Goal: Information Seeking & Learning: Find specific fact

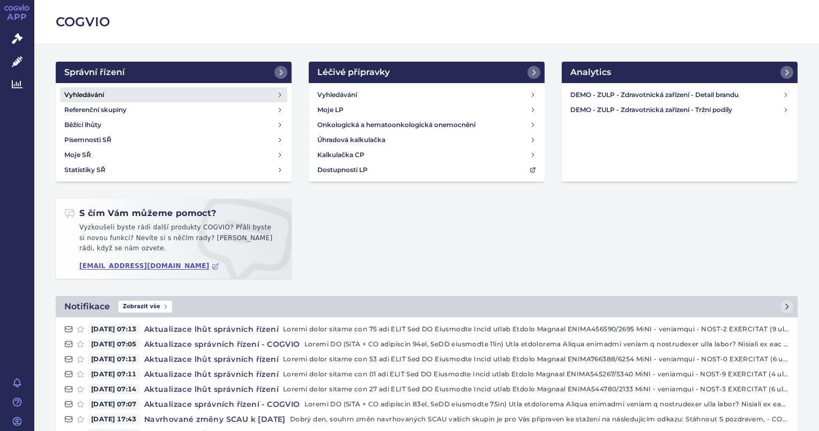
click at [106, 94] on link "Vyhledávání" at bounding box center [173, 94] width 227 height 15
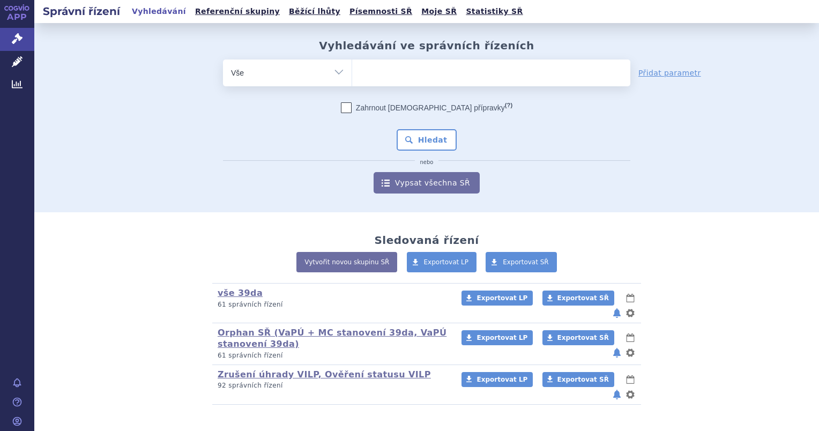
click at [376, 77] on ul at bounding box center [491, 70] width 278 height 22
click at [352, 77] on select at bounding box center [351, 72] width 1 height 27
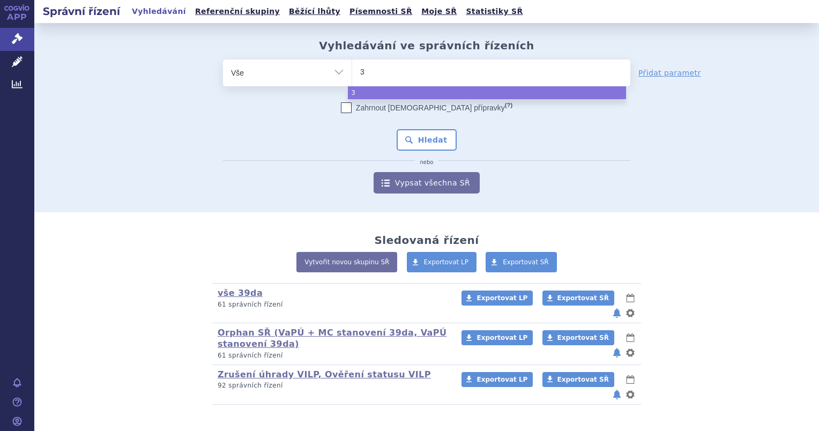
type input "39"
type input "39d"
type input "39da"
select select "39da"
click at [434, 130] on button "Hledat" at bounding box center [426, 139] width 61 height 21
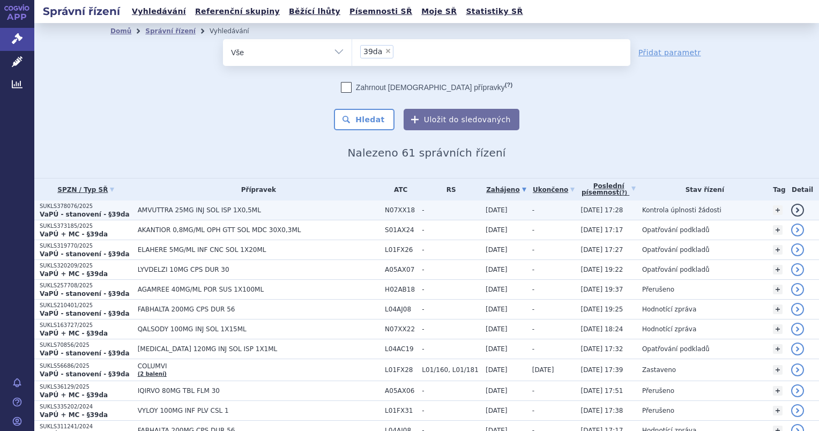
click at [248, 211] on span "AMVUTTRA 25MG INJ SOL ISP 1X0,5ML" at bounding box center [259, 209] width 242 height 7
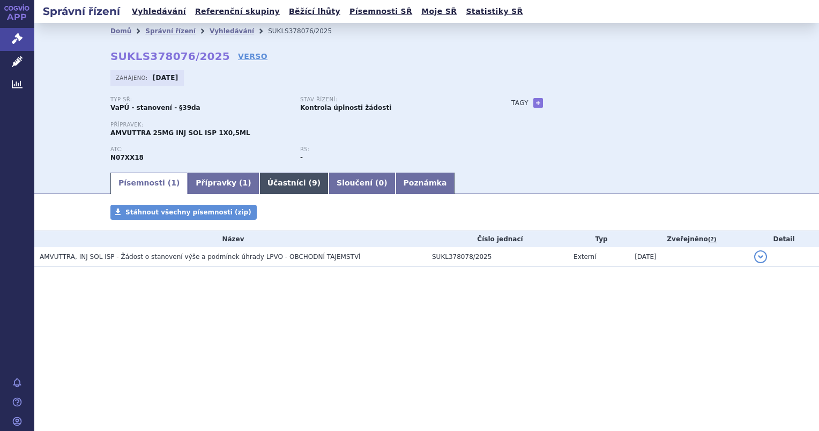
click at [270, 184] on link "Účastníci ( 9 )" at bounding box center [293, 182] width 69 height 21
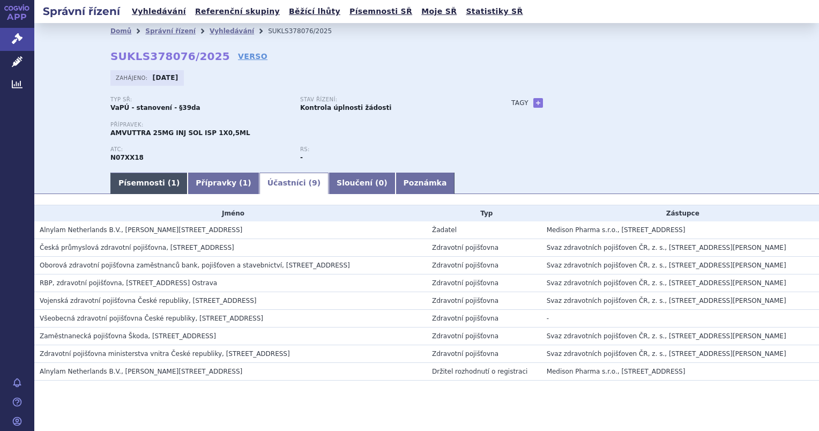
click at [149, 188] on link "Písemnosti ( 1 )" at bounding box center [148, 182] width 77 height 21
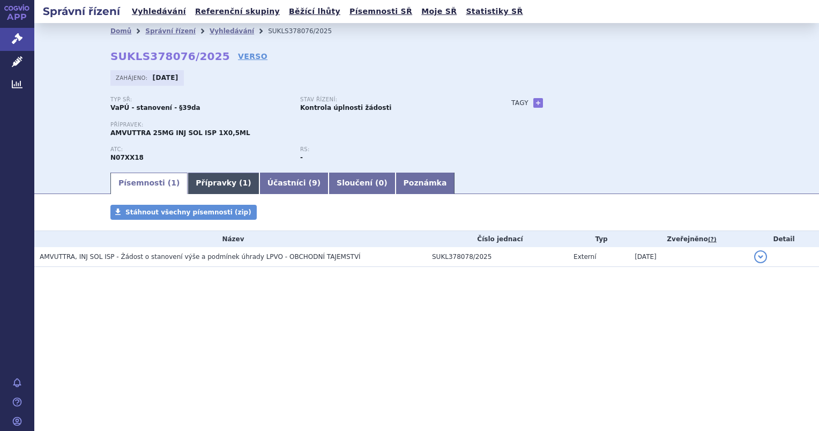
click at [209, 184] on link "Přípravky ( 1 )" at bounding box center [222, 182] width 71 height 21
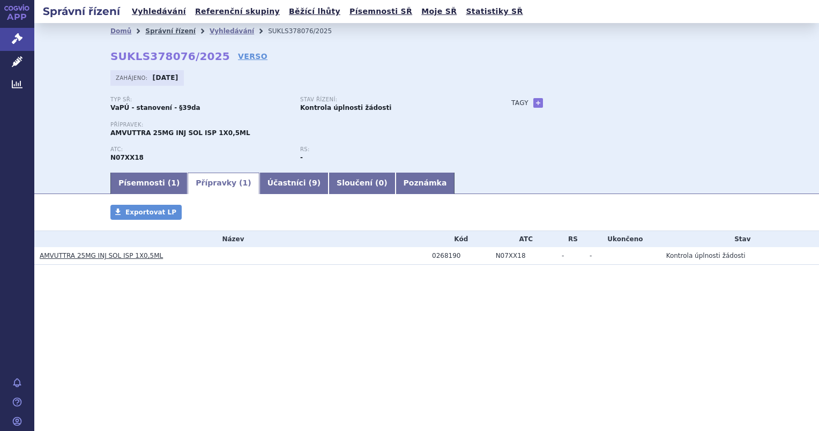
click at [174, 32] on link "Správní řízení" at bounding box center [170, 30] width 50 height 7
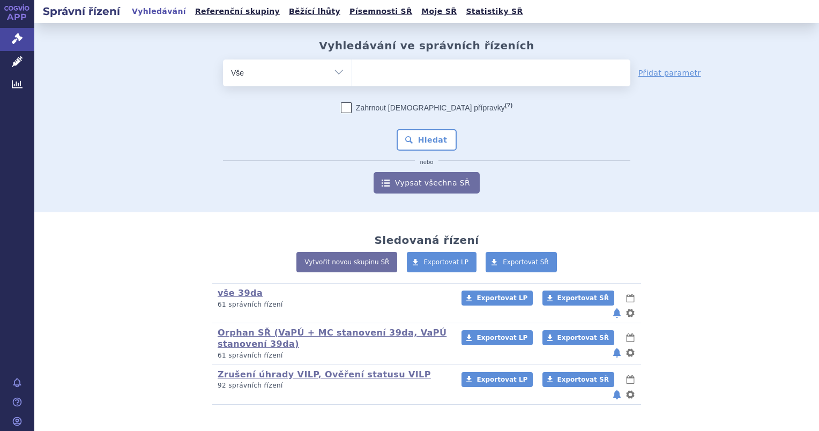
click at [365, 69] on ul at bounding box center [491, 70] width 278 height 22
click at [352, 69] on select at bounding box center [351, 72] width 1 height 27
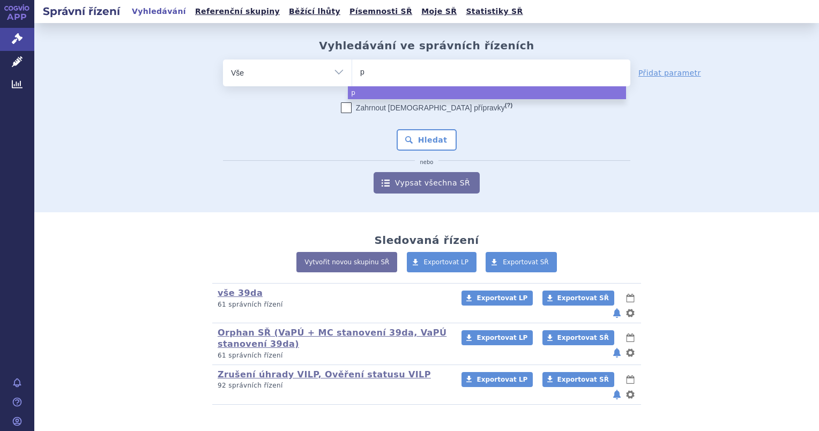
type input "pa"
type input "patr"
type input "patri"
type input "patris"
select select "patris"
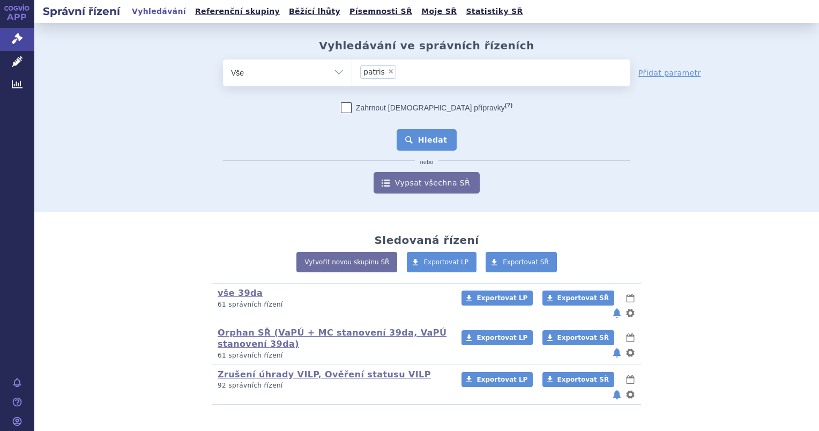
click at [422, 137] on button "Hledat" at bounding box center [426, 139] width 61 height 21
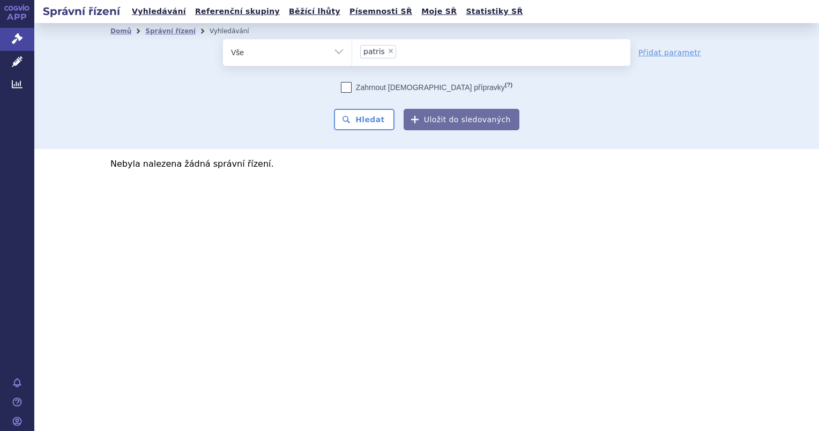
click at [387, 49] on span "×" at bounding box center [390, 51] width 6 height 6
click at [352, 49] on select "patris" at bounding box center [351, 52] width 1 height 27
select select
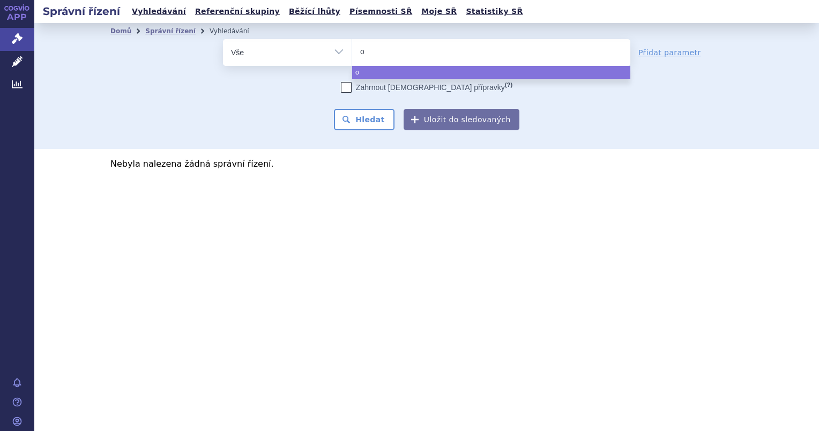
type input "on"
type input "onp"
type input "onpa"
type input "onpatt"
type input "onpattr"
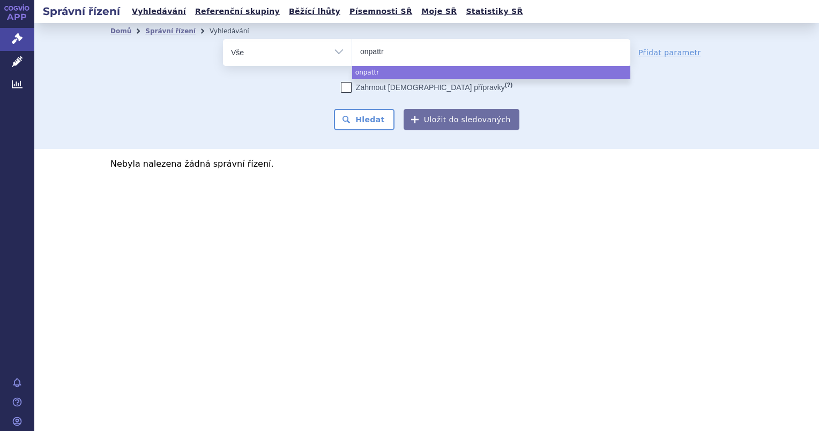
type input "onpattro"
select select "onpattro"
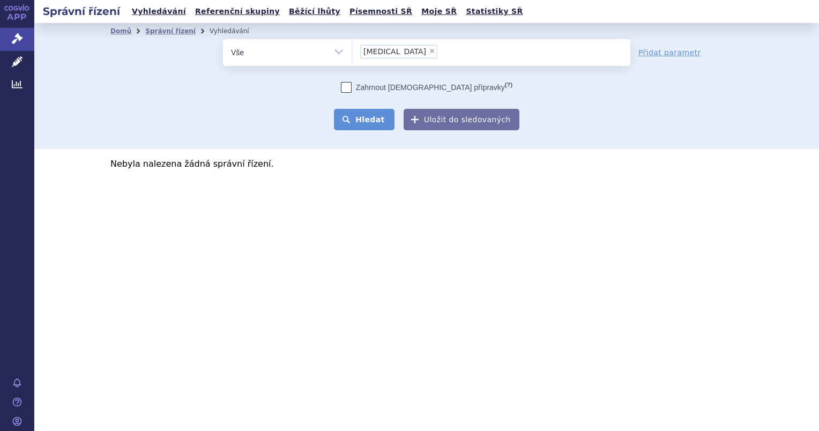
click at [359, 116] on button "Hledat" at bounding box center [364, 119] width 61 height 21
click at [111, 32] on link "Domů" at bounding box center [120, 30] width 21 height 7
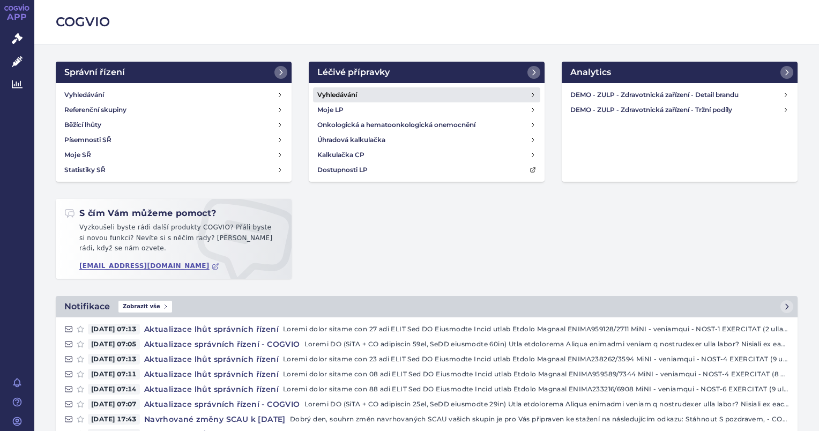
click at [352, 94] on h4 "Vyhledávání" at bounding box center [337, 94] width 40 height 11
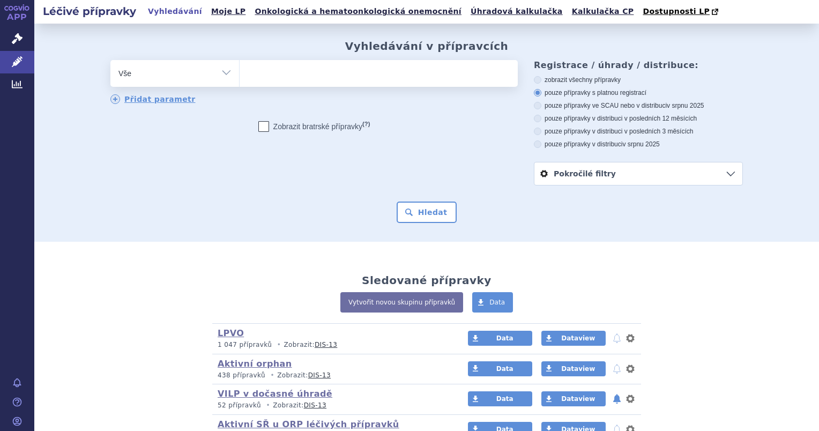
click at [291, 75] on ul at bounding box center [378, 71] width 278 height 22
click at [239, 75] on select at bounding box center [239, 72] width 1 height 27
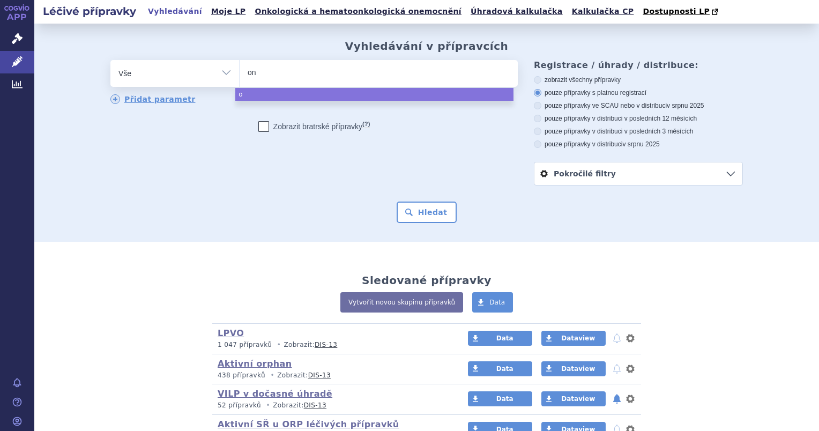
type input "ona"
type input "onap"
type input "onapt"
type input "onaptt"
type input "onapt"
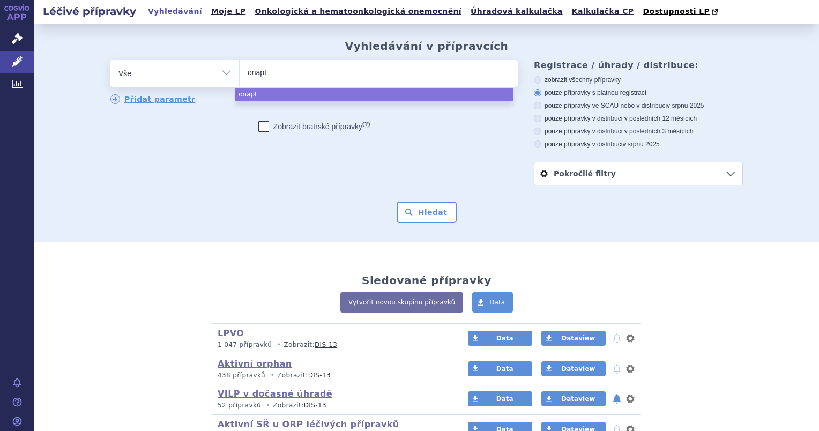
type input "onap"
type input "onaptr"
type input "onapt"
type input "onap"
type input "ona"
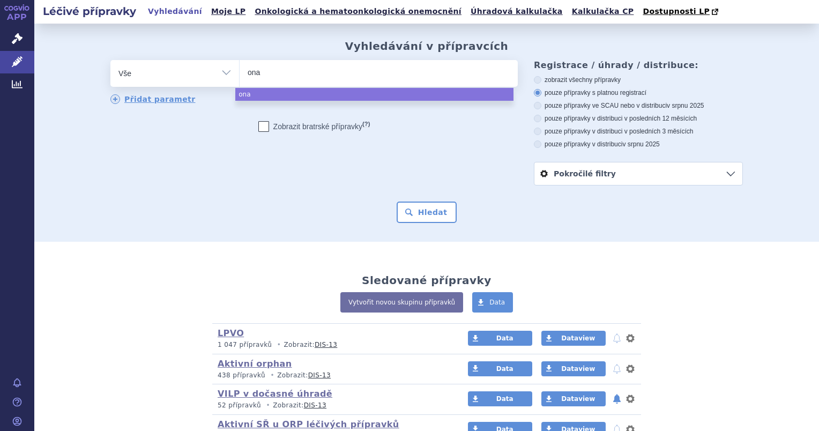
type input "on"
type input "onpa"
type input "onpat"
type input "onpatr"
type input "onpat"
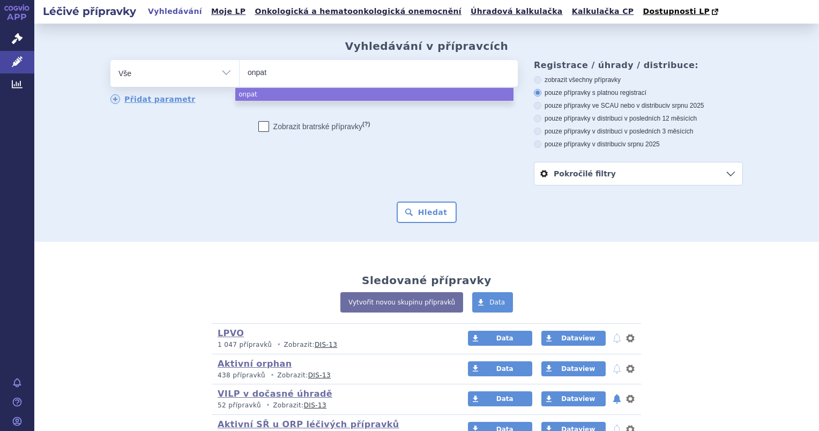
type input "onpatt"
type input "onpattro"
select select "onpattro"
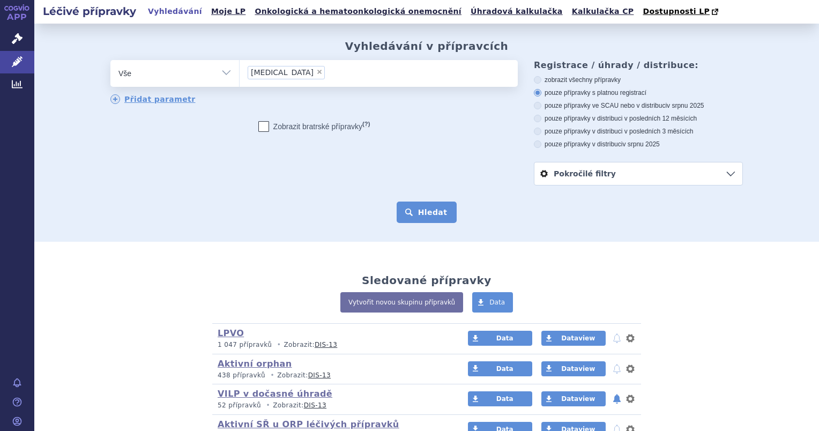
click at [444, 209] on button "Hledat" at bounding box center [426, 211] width 61 height 21
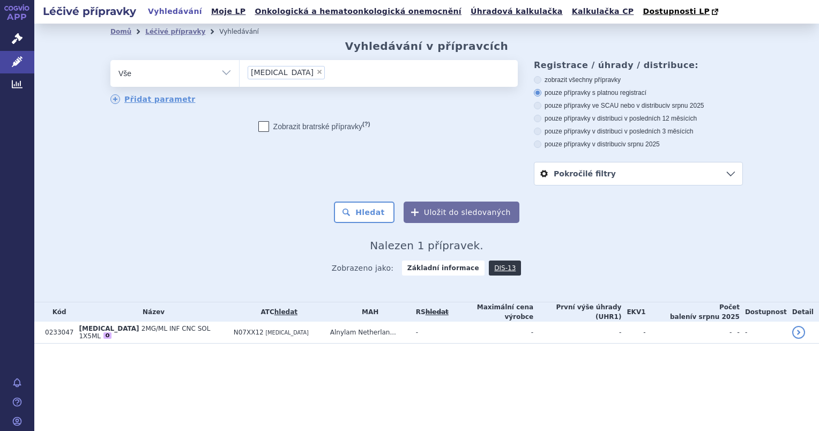
click at [547, 84] on label "zobrazit všechny přípravky" at bounding box center [638, 80] width 209 height 9
click at [542, 84] on input "zobrazit všechny přípravky" at bounding box center [538, 81] width 7 height 7
radio input "true"
click at [375, 219] on button "Hledat" at bounding box center [364, 211] width 61 height 21
click at [316, 72] on span "×" at bounding box center [319, 72] width 6 height 6
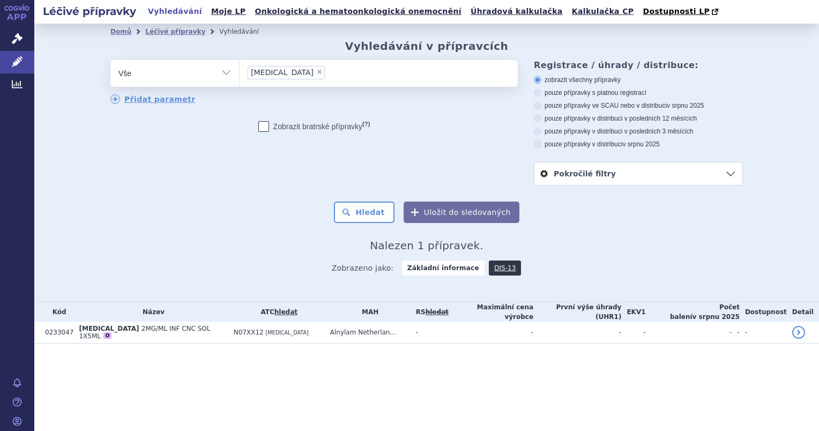
click at [239, 72] on select "[MEDICAL_DATA]" at bounding box center [239, 72] width 1 height 27
select select
type input "atisiran"
select select "atisiran"
click at [254, 72] on span "atisiran" at bounding box center [265, 72] width 28 height 7
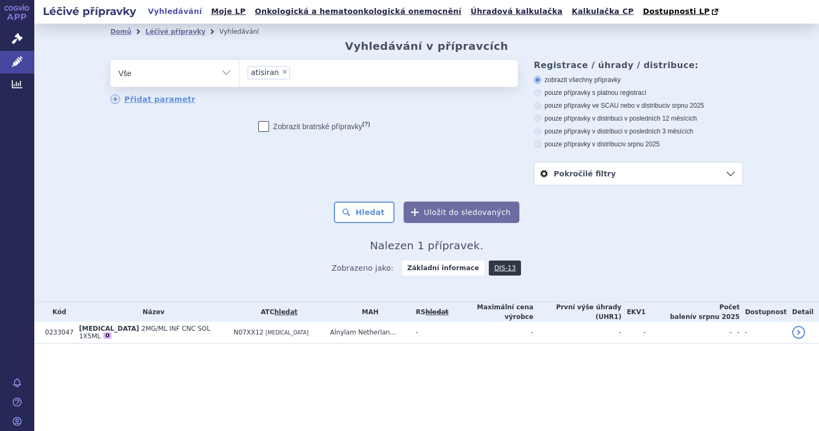
click at [239, 72] on select "onpattro atisiran" at bounding box center [239, 72] width 1 height 27
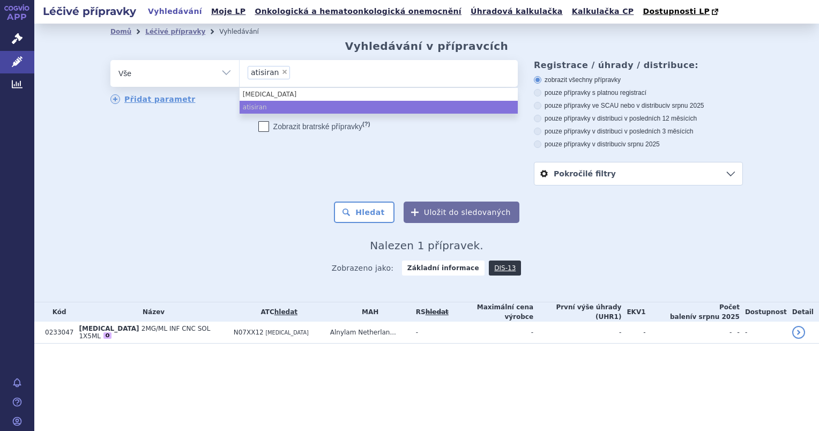
click at [281, 69] on span "×" at bounding box center [284, 72] width 6 height 6
click at [239, 69] on select "onpattro atisiran" at bounding box center [239, 72] width 1 height 27
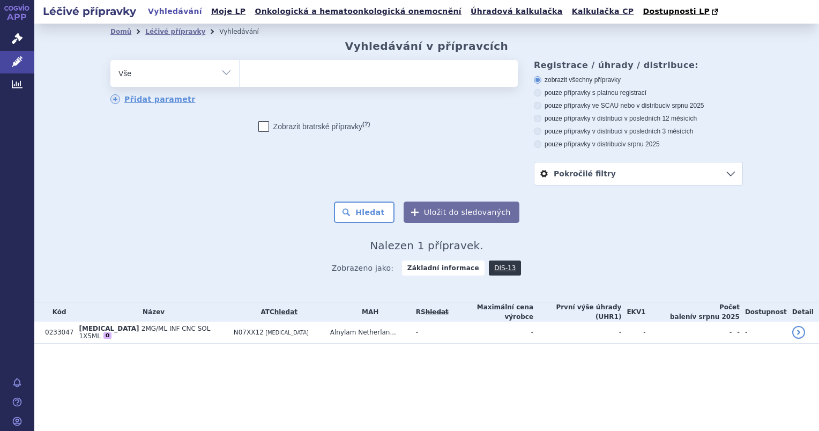
select select
type input "p"
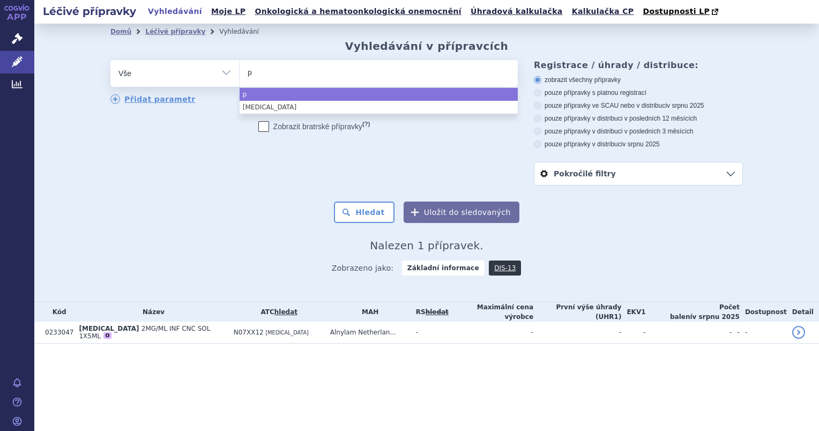
type input "[MEDICAL_DATA]"
select select "[MEDICAL_DATA]"
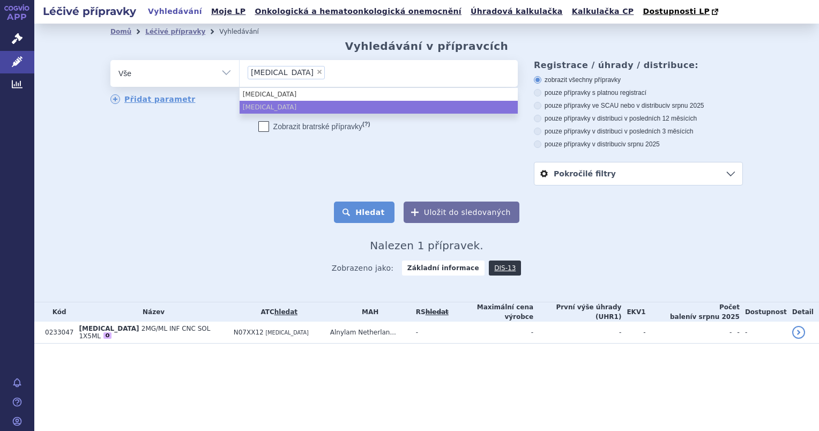
click at [368, 216] on button "Hledat" at bounding box center [364, 211] width 61 height 21
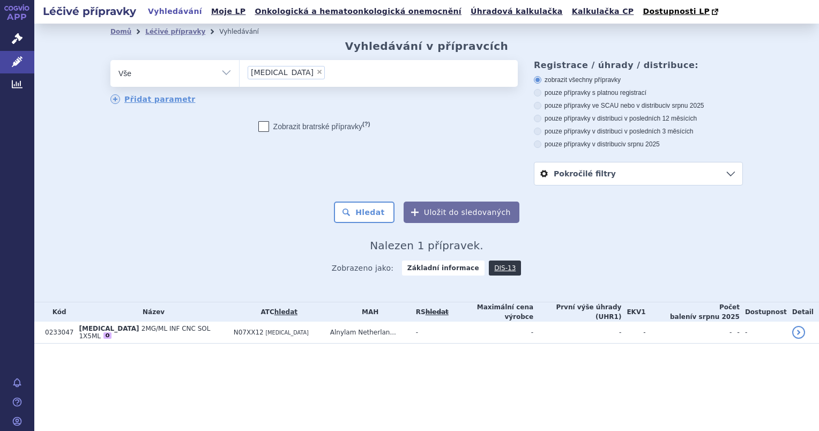
click at [547, 93] on label "pouze přípravky s platnou registrací" at bounding box center [638, 92] width 209 height 9
click at [542, 93] on input "pouze přípravky s platnou registrací" at bounding box center [538, 94] width 7 height 7
radio input "true"
click at [358, 209] on button "Hledat" at bounding box center [364, 211] width 61 height 21
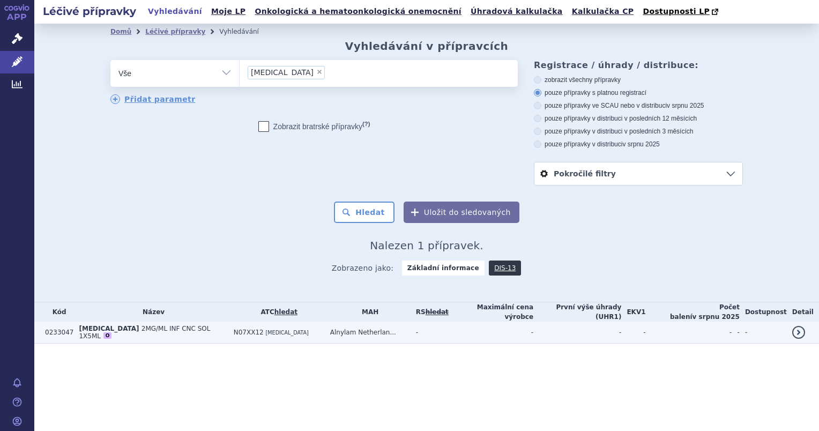
click at [118, 323] on td "[MEDICAL_DATA] 2MG/ML INF CNC SOL 1X5ML O" at bounding box center [150, 332] width 154 height 22
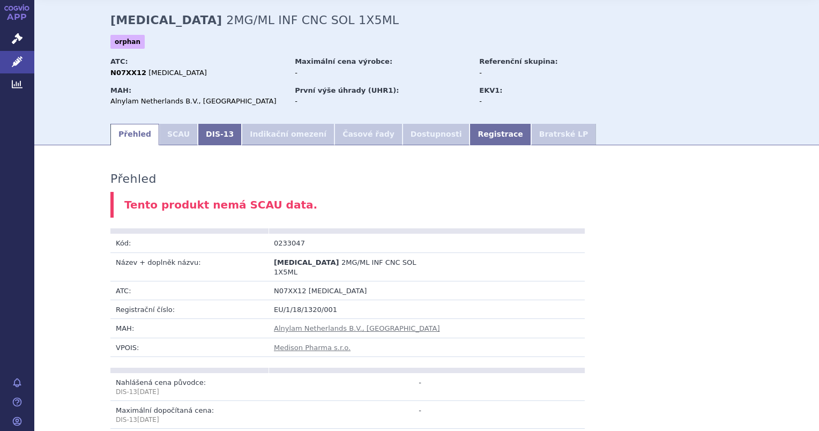
scroll to position [54, 0]
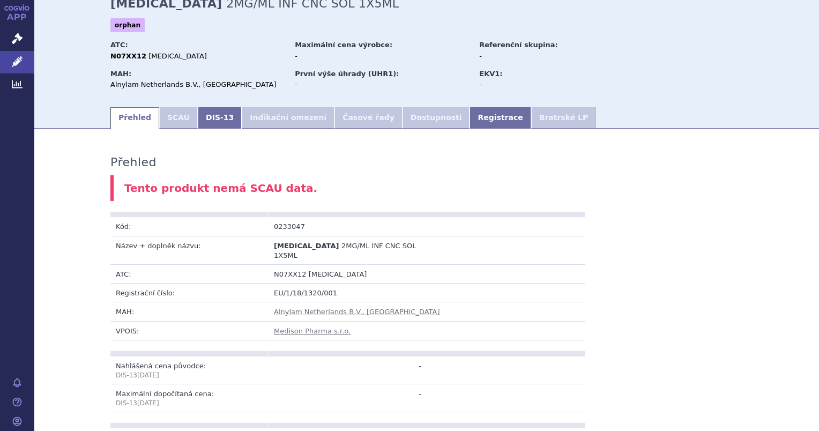
click at [402, 123] on li "Dostupnosti" at bounding box center [435, 117] width 67 height 21
click at [205, 124] on link "DIS-13" at bounding box center [220, 117] width 44 height 21
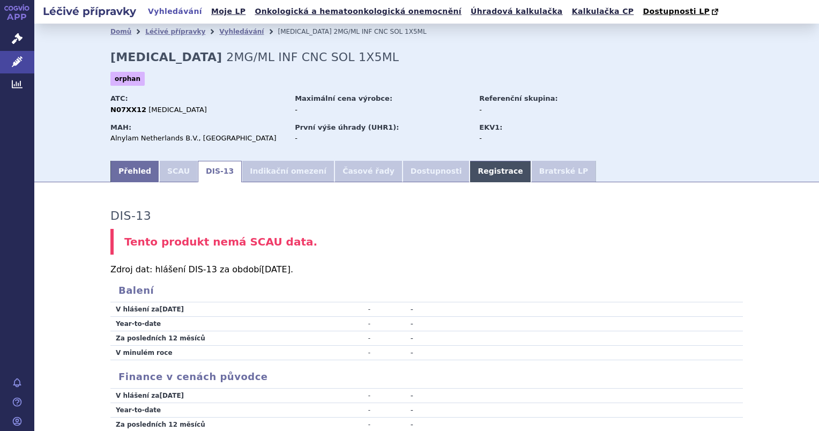
click at [469, 169] on link "Registrace" at bounding box center [499, 171] width 61 height 21
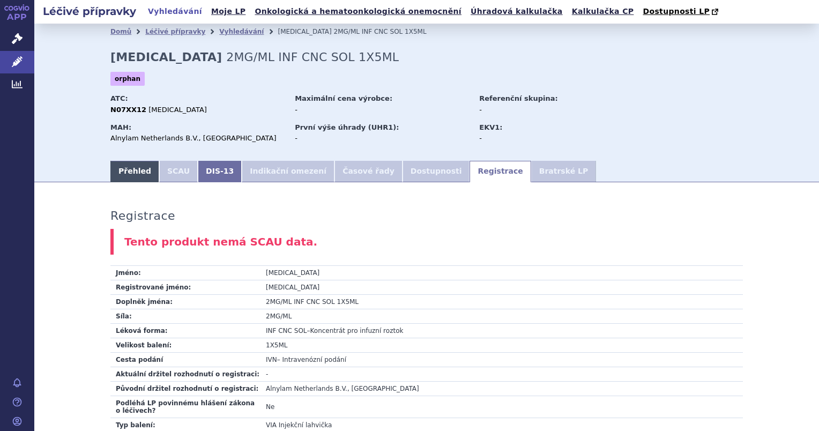
click at [121, 164] on link "Přehled" at bounding box center [134, 171] width 49 height 21
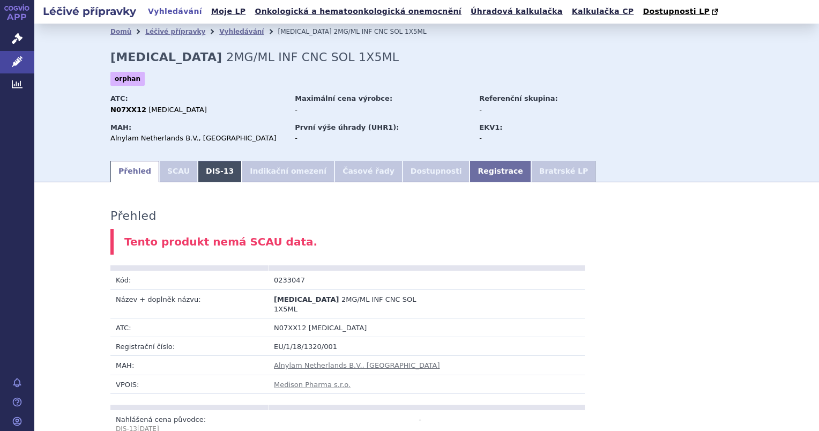
click at [211, 175] on link "DIS-13" at bounding box center [220, 171] width 44 height 21
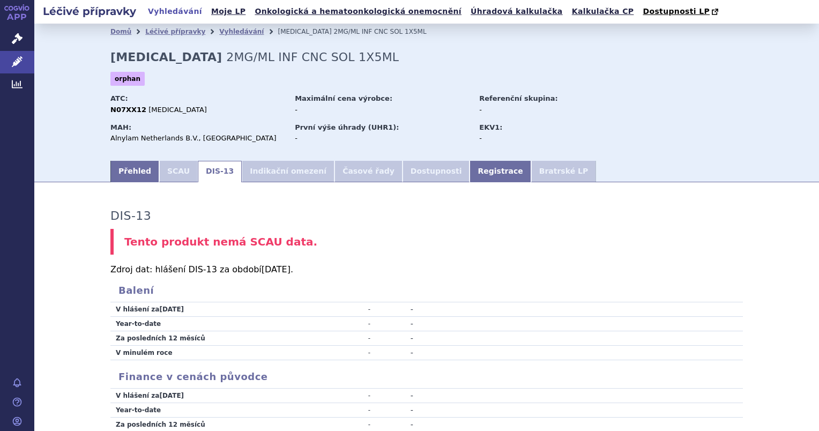
click at [167, 167] on li "SCAU" at bounding box center [178, 171] width 39 height 21
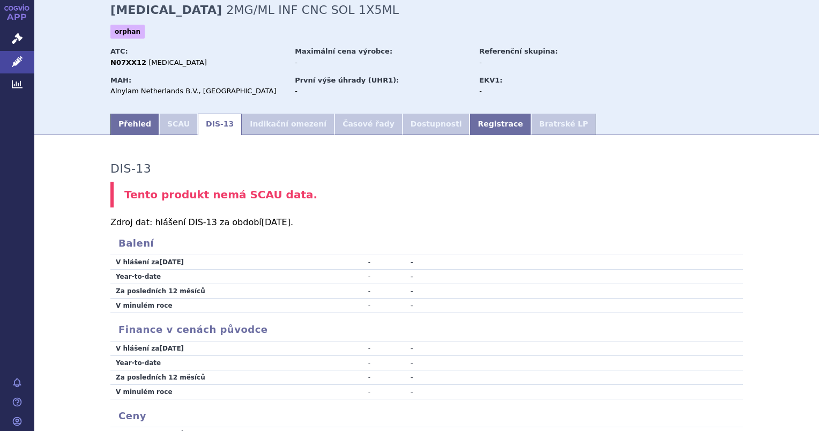
scroll to position [161, 0]
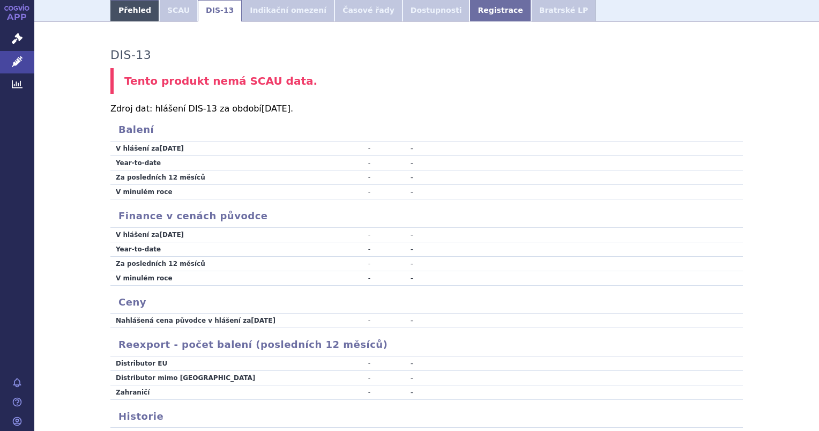
click at [132, 13] on link "Přehled" at bounding box center [134, 10] width 49 height 21
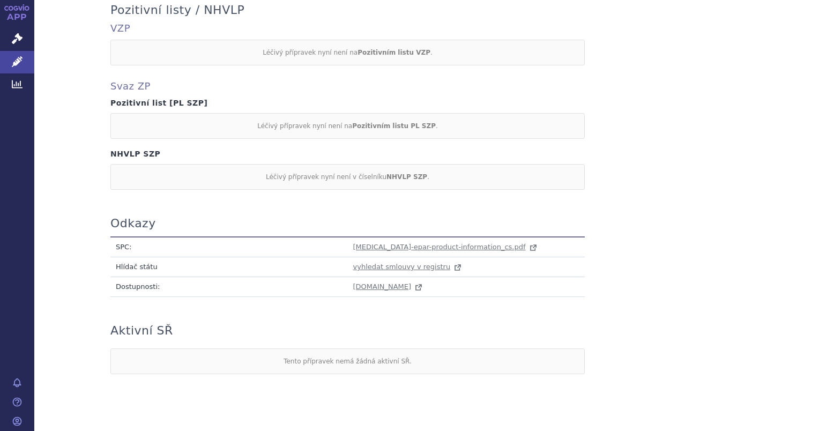
scroll to position [536, 0]
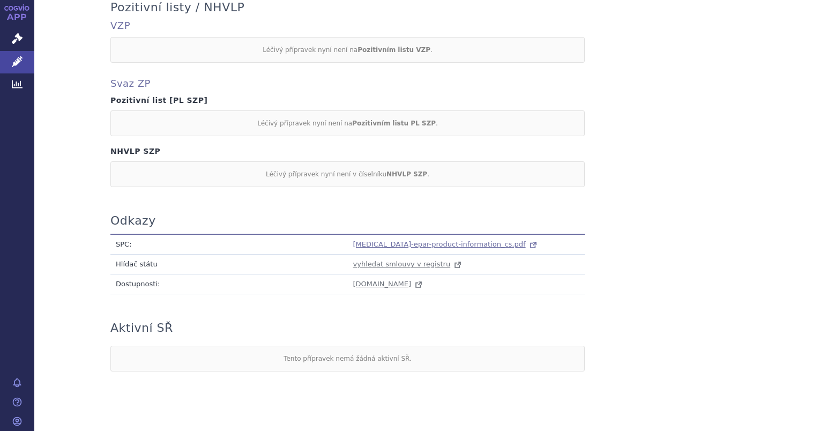
click at [379, 240] on span "[MEDICAL_DATA]-epar-product-information_cs.pdf" at bounding box center [439, 244] width 172 height 8
